Goal: Information Seeking & Learning: Learn about a topic

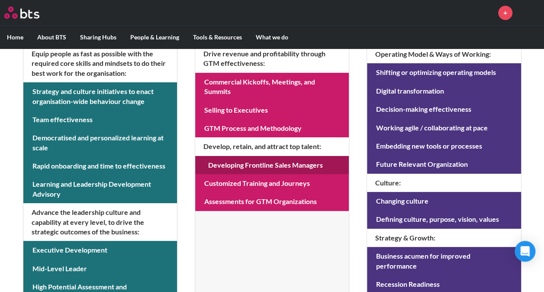
scroll to position [231, 0]
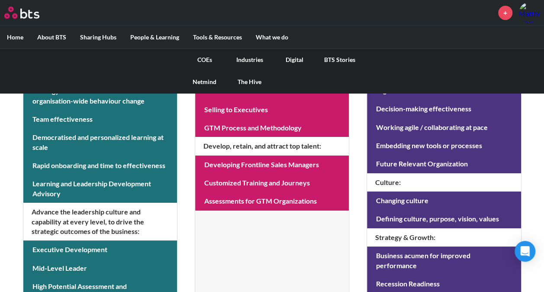
click at [210, 61] on link "COEs" at bounding box center [204, 60] width 45 height 23
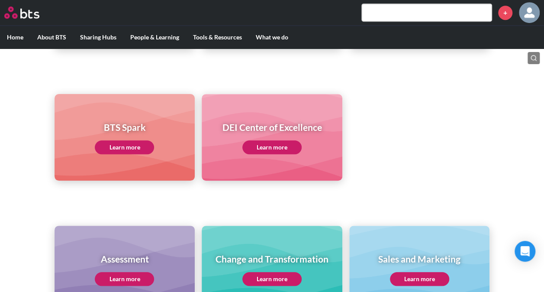
scroll to position [282, 0]
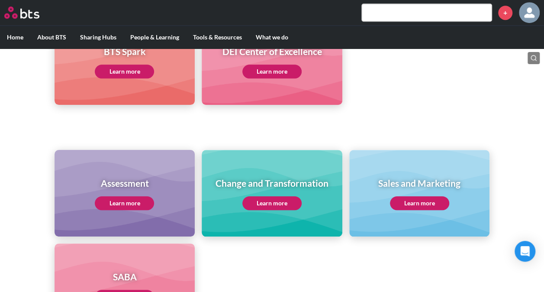
click at [140, 202] on link "Learn more" at bounding box center [124, 203] width 59 height 14
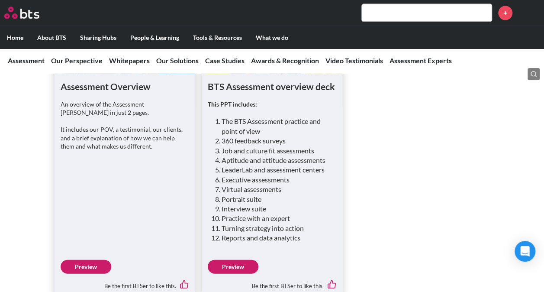
scroll to position [779, 0]
click at [235, 259] on link "Preview" at bounding box center [233, 266] width 51 height 14
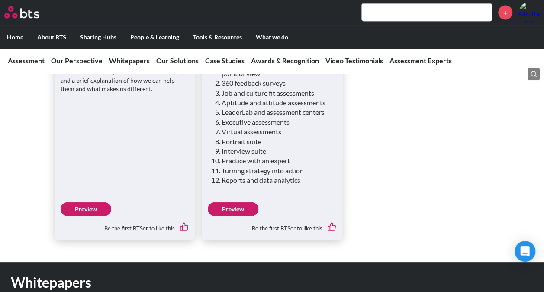
scroll to position [836, 0]
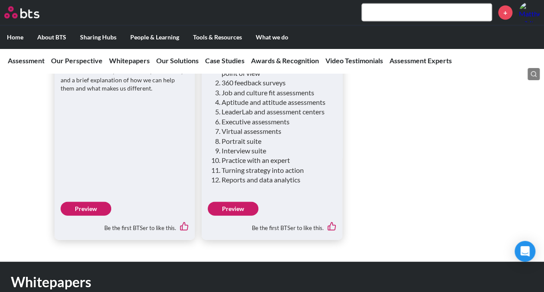
click at [93, 202] on link "Preview" at bounding box center [86, 209] width 51 height 14
